Goal: Navigation & Orientation: Go to known website

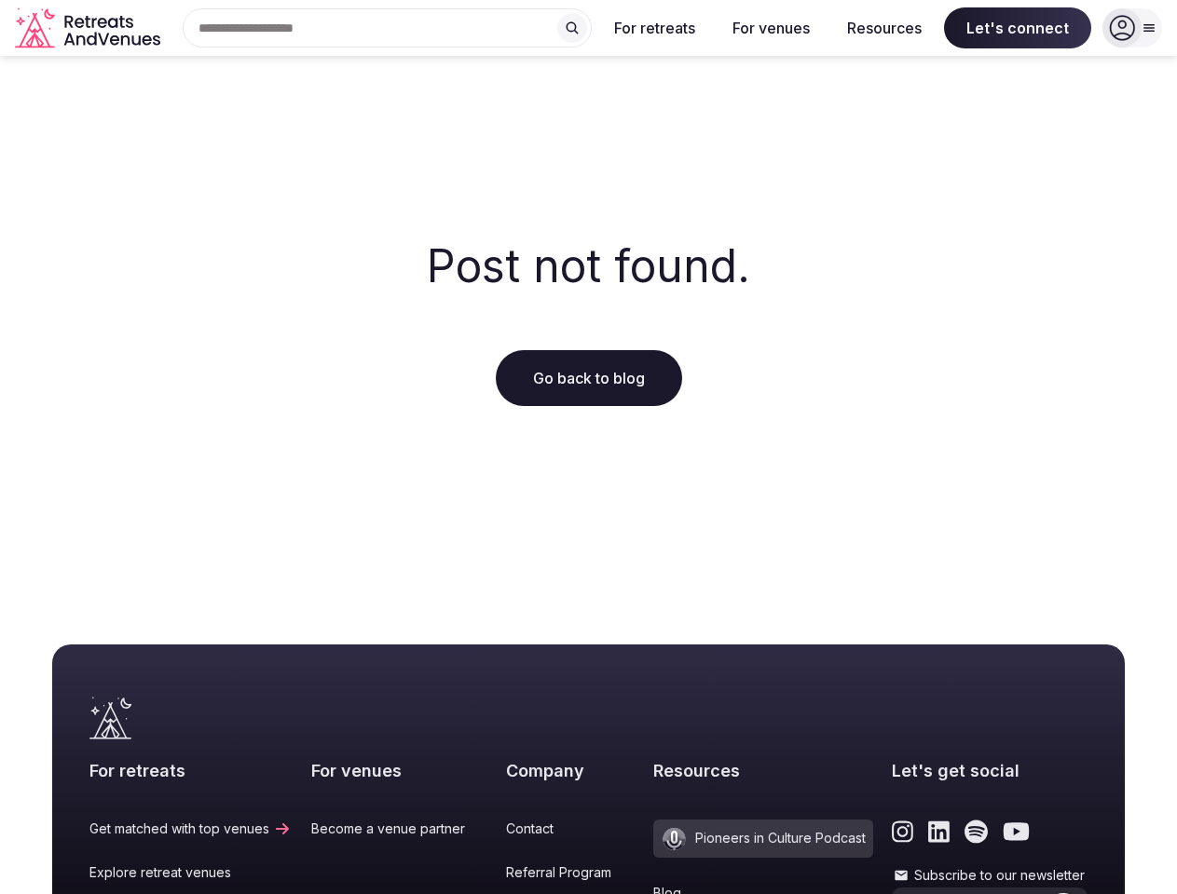
click at [588, 447] on div "Post not found. Go back to blog" at bounding box center [588, 324] width 1177 height 537
click at [388, 28] on div "Search Popular Destinations [GEOGRAPHIC_DATA], [GEOGRAPHIC_DATA] [GEOGRAPHIC_DA…" at bounding box center [380, 27] width 424 height 39
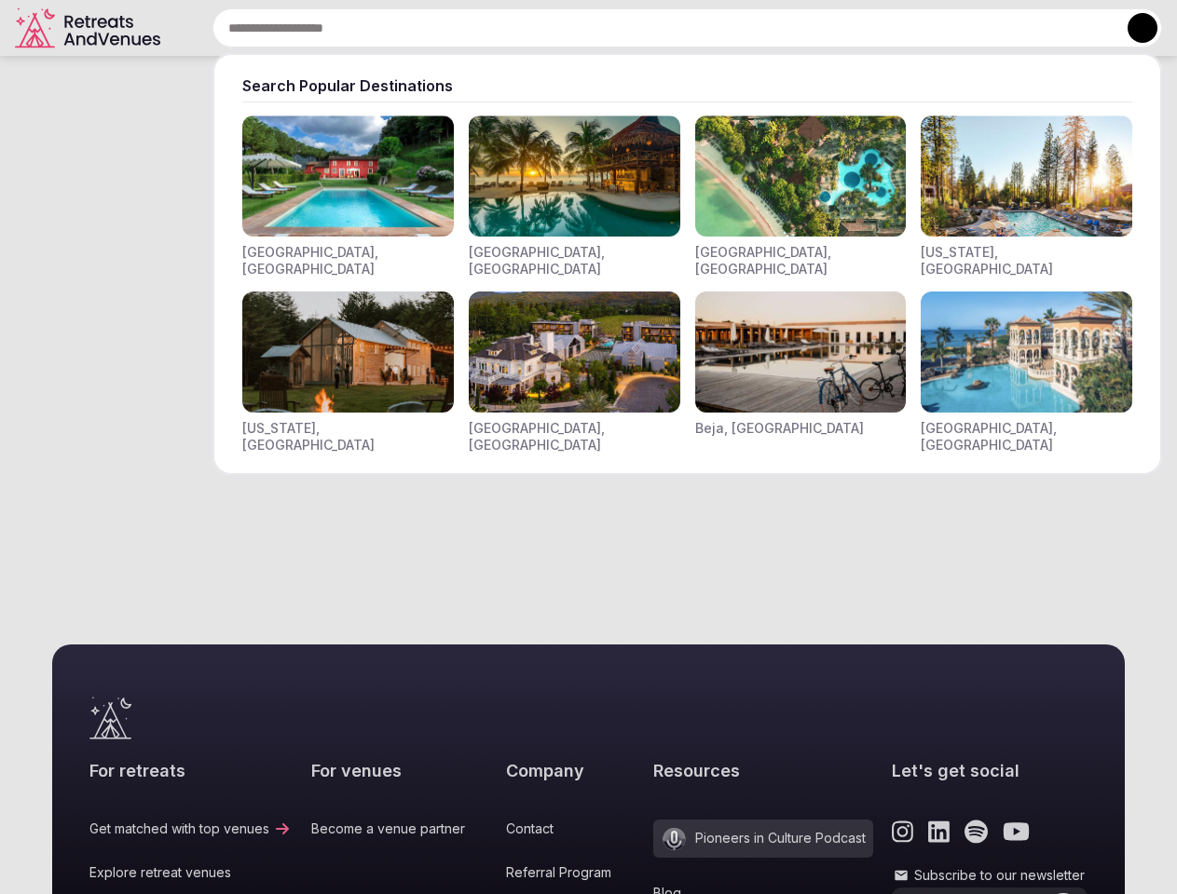
click at [572, 28] on input "text" at bounding box center [686, 27] width 949 height 39
click at [655, 28] on input "text" at bounding box center [686, 27] width 949 height 39
click at [771, 28] on input "text" at bounding box center [686, 27] width 949 height 39
click at [884, 28] on input "text" at bounding box center [686, 27] width 949 height 39
click at [1017, 28] on input "text" at bounding box center [686, 27] width 949 height 39
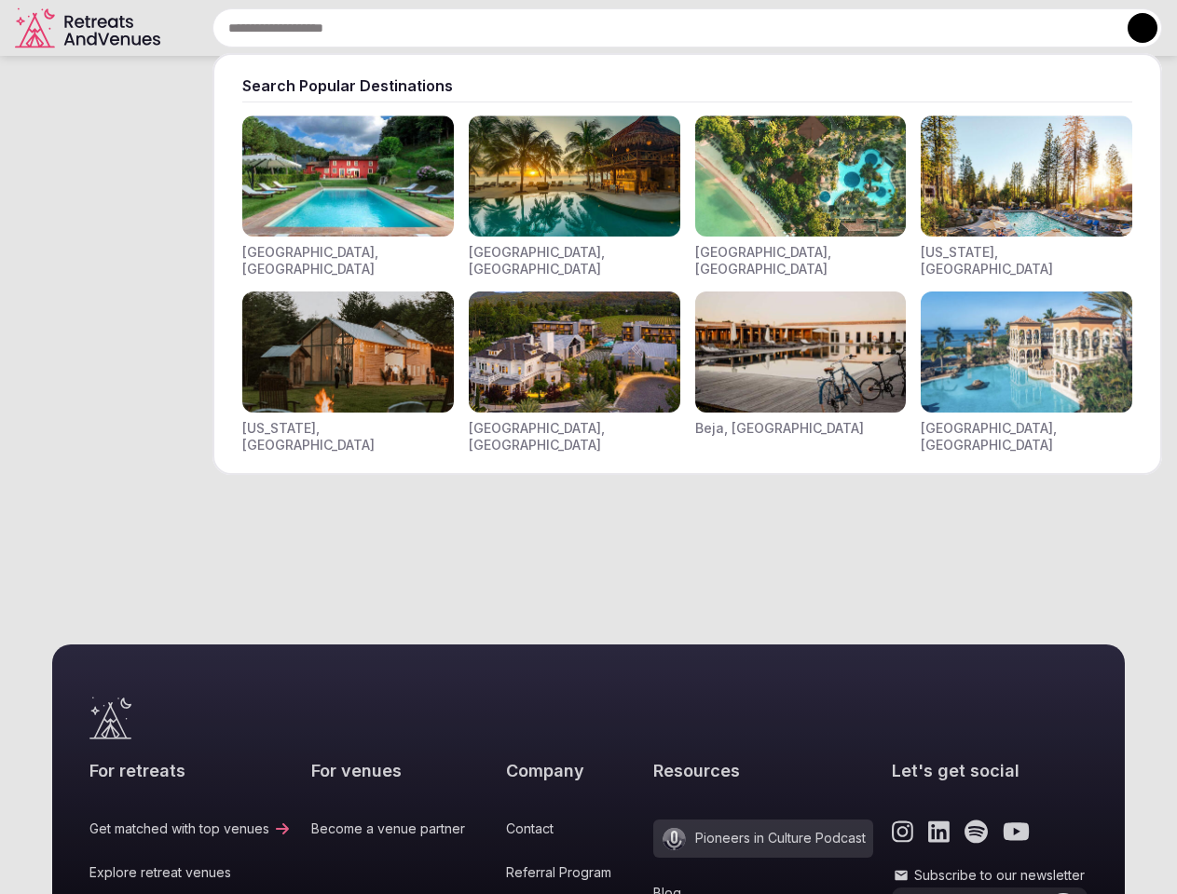
click at [1132, 28] on button at bounding box center [1142, 28] width 30 height 30
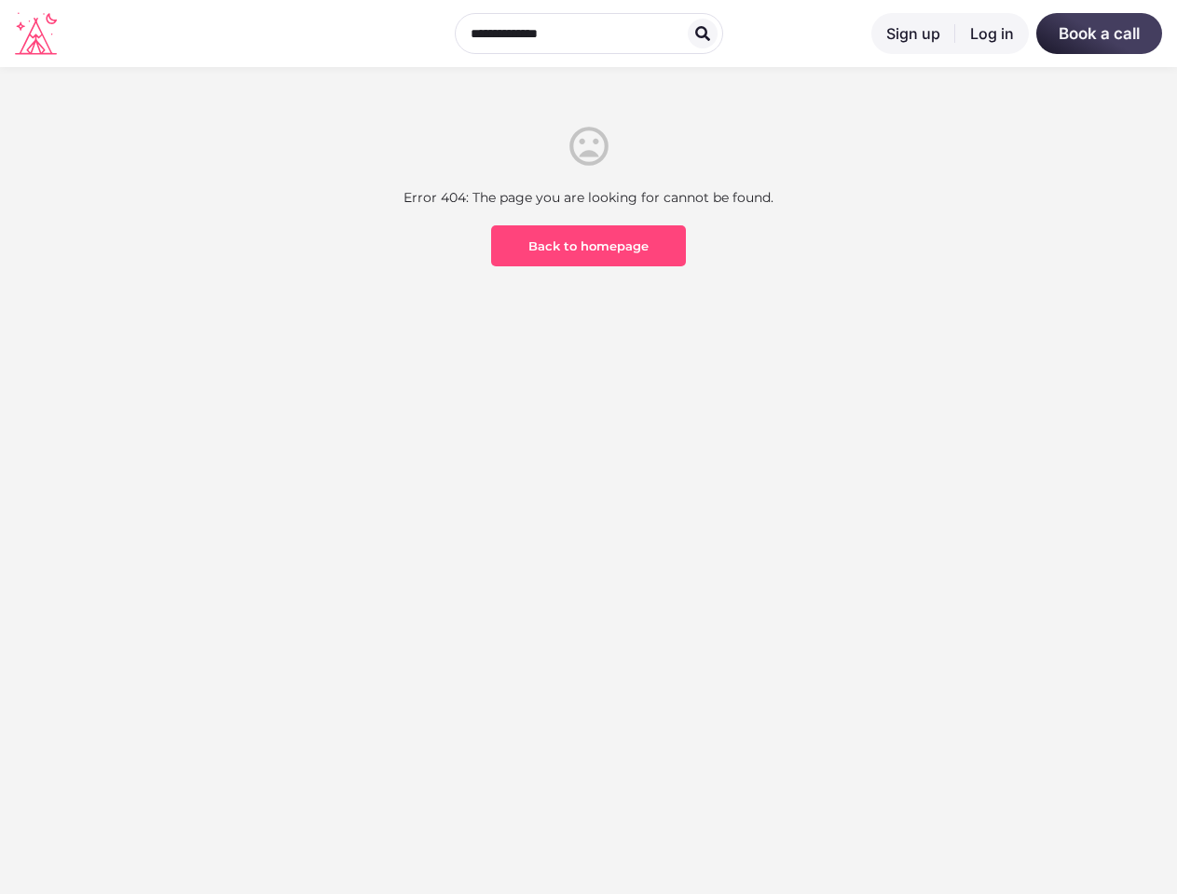
click at [588, 447] on section "Error 404: The page you are looking for cannot be found. Back to homepage" at bounding box center [588, 267] width 1177 height 400
